Goal: Task Accomplishment & Management: Use online tool/utility

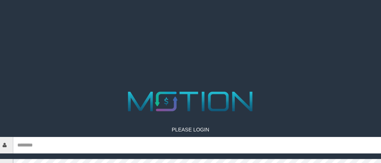
scroll to position [3, 0]
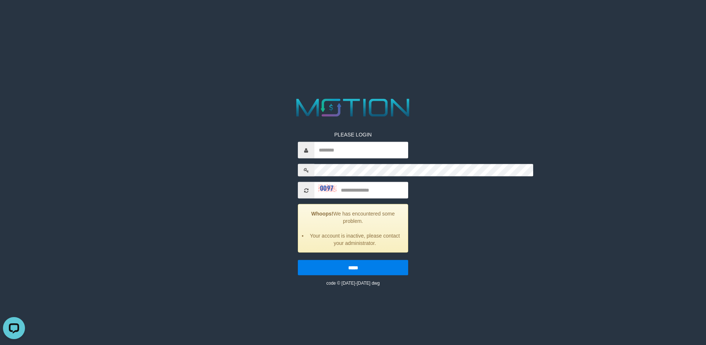
drag, startPoint x: 289, startPoint y: 29, endPoint x: 292, endPoint y: 45, distance: 15.7
click at [292, 120] on div "PLEASE LOGIN Whoops! We has encountered some problem. Your account is inactive,…" at bounding box center [352, 203] width 121 height 167
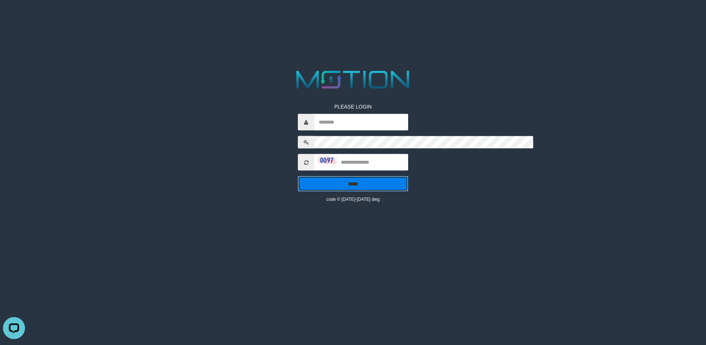
click at [344, 176] on input "*****" at bounding box center [353, 183] width 110 height 15
click at [315, 114] on input "text" at bounding box center [362, 122] width 94 height 17
click at [315, 154] on input "text" at bounding box center [362, 162] width 94 height 17
